Goal: Find specific page/section: Find specific page/section

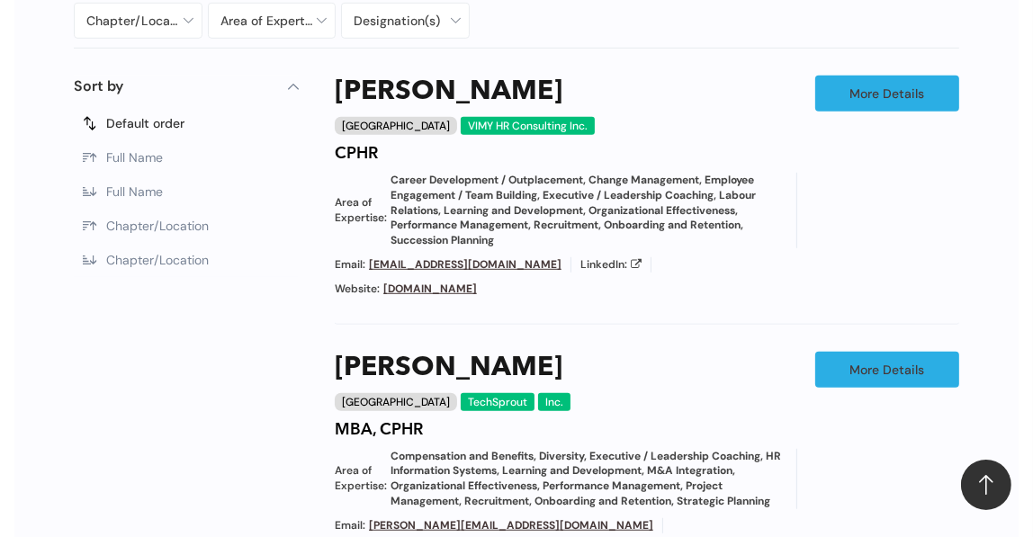
scroll to position [1063, 0]
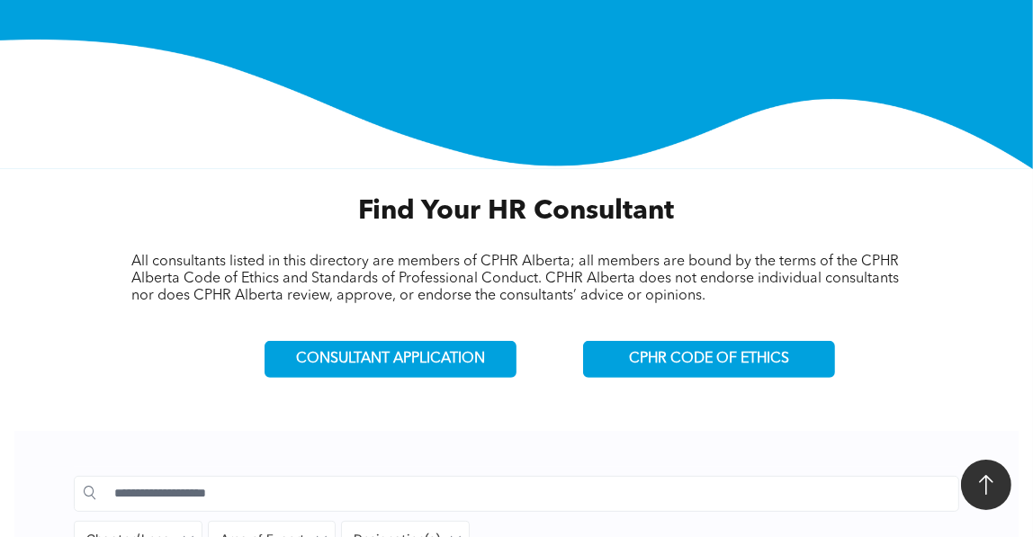
scroll to position [736, 0]
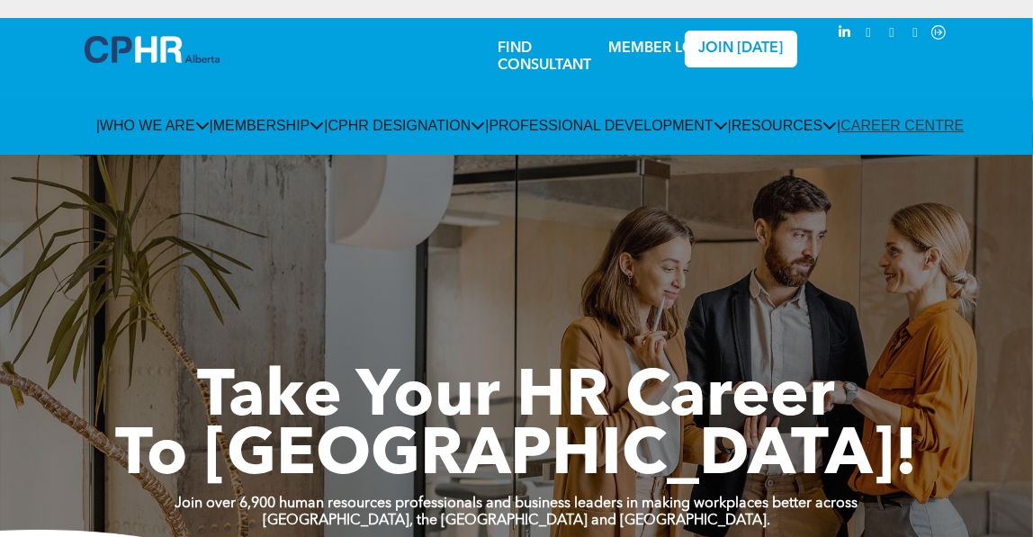
click at [519, 63] on link "FIND CONSULTANT" at bounding box center [545, 57] width 94 height 32
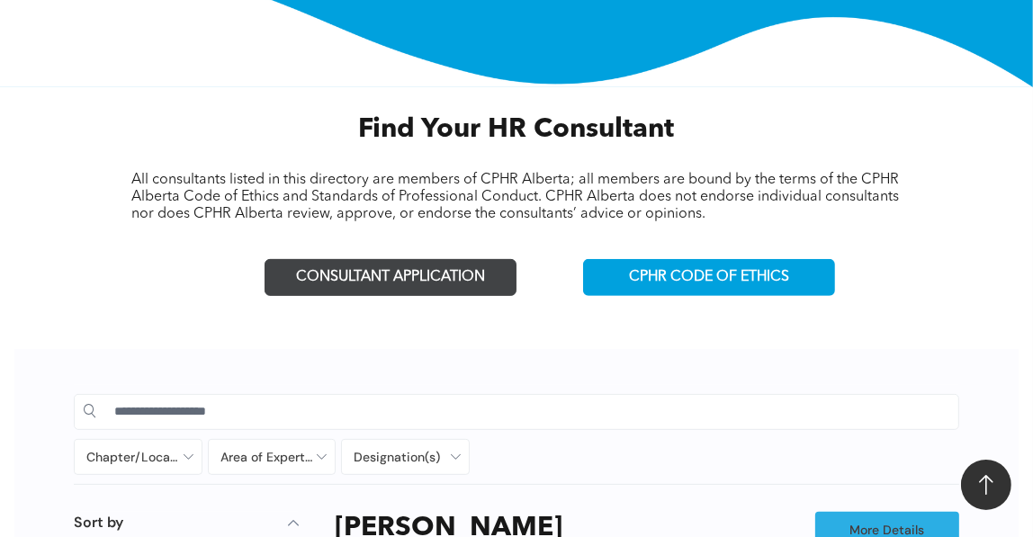
scroll to position [736, 0]
